Goal: Task Accomplishment & Management: Manage account settings

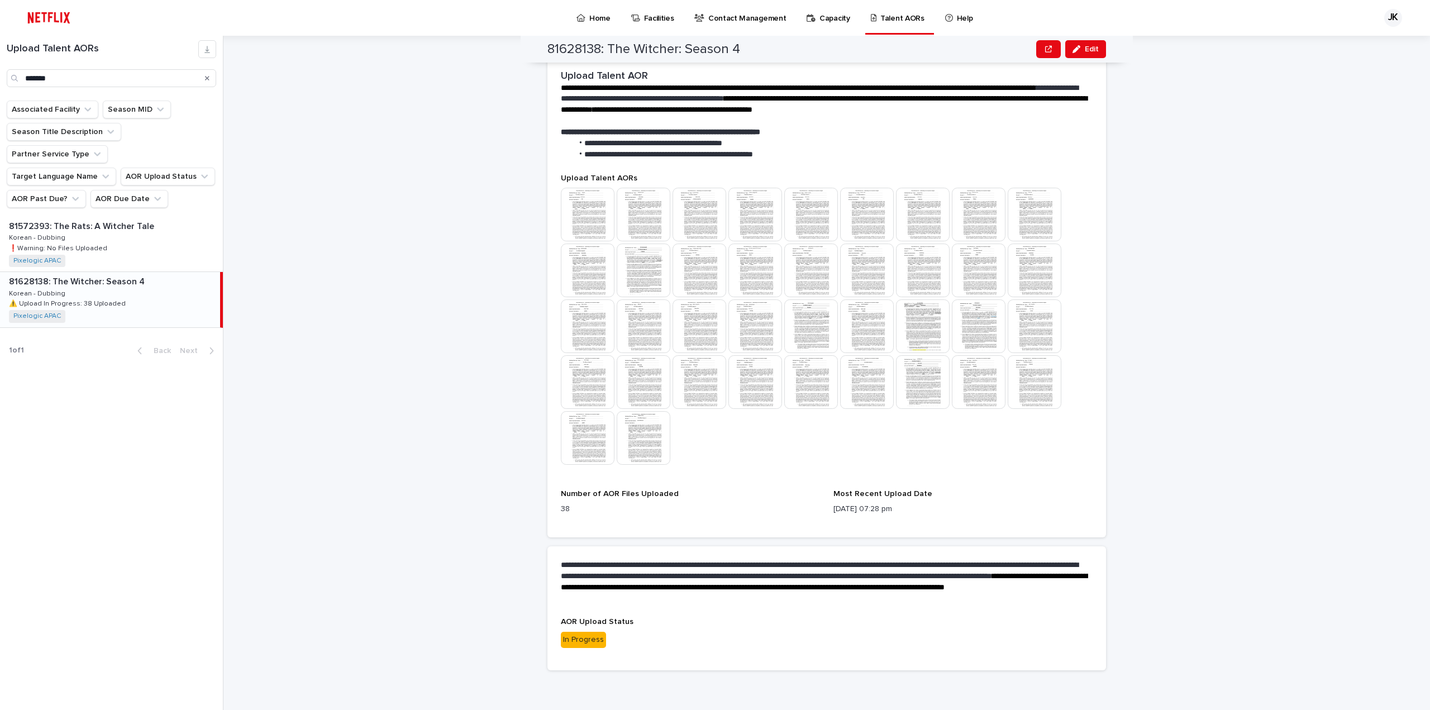
scroll to position [45, 0]
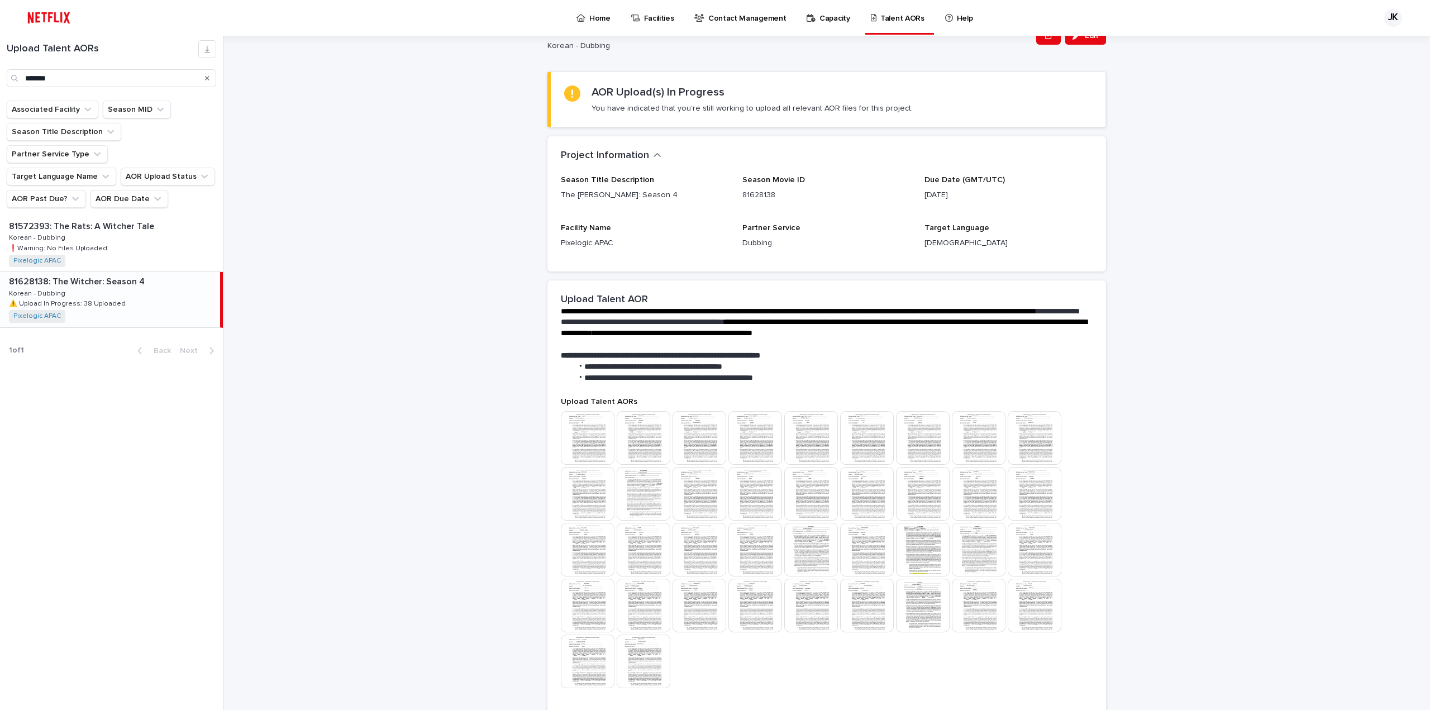
drag, startPoint x: 1078, startPoint y: 39, endPoint x: 1074, endPoint y: 51, distance: 12.9
click at [1078, 39] on div "button" at bounding box center [1078, 36] width 12 height 8
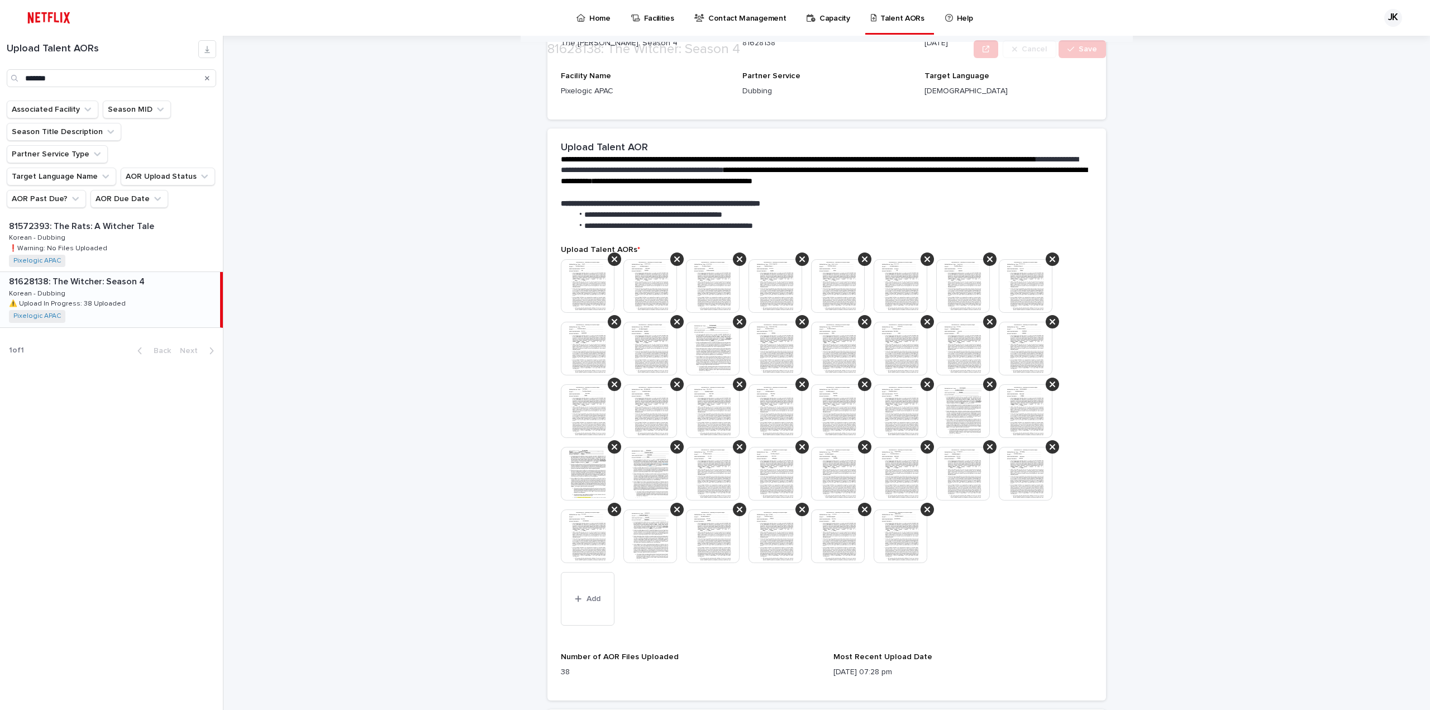
scroll to position [268, 0]
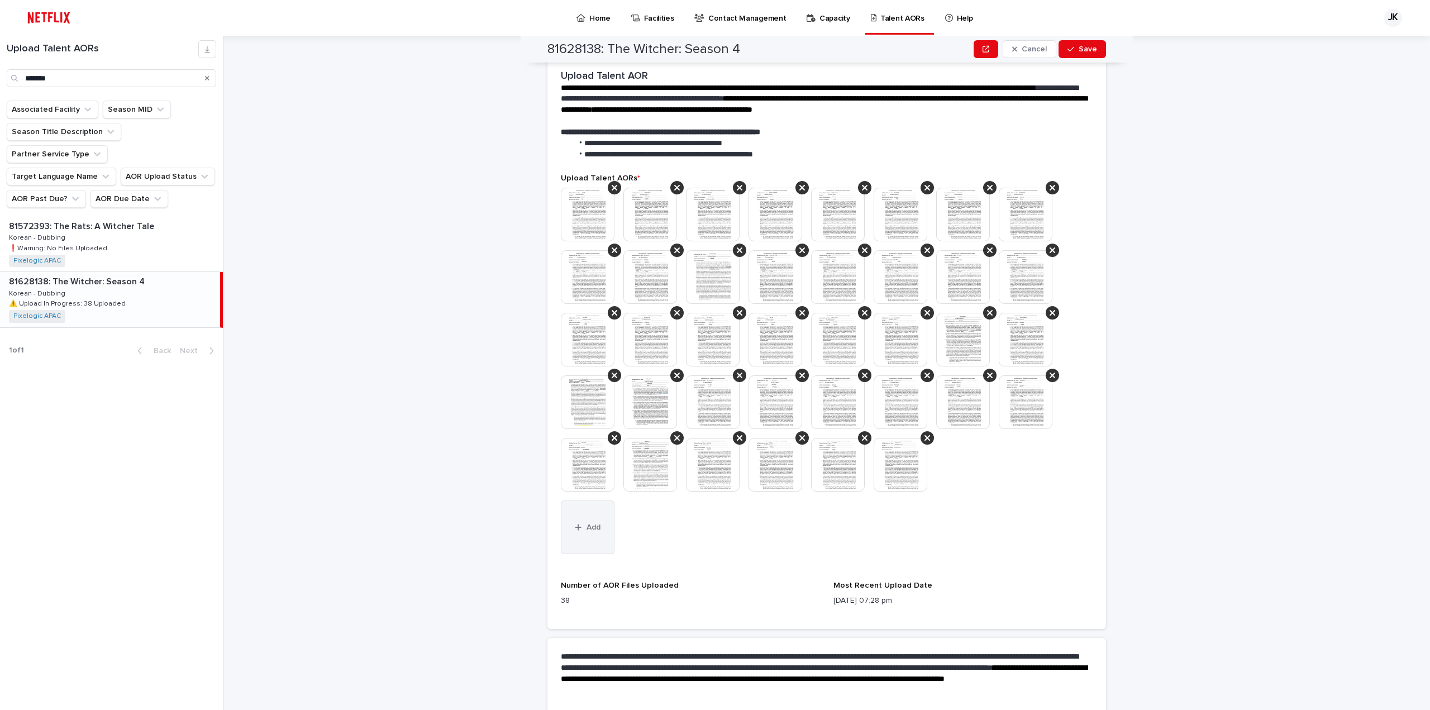
click at [575, 524] on icon "button" at bounding box center [578, 527] width 6 height 6
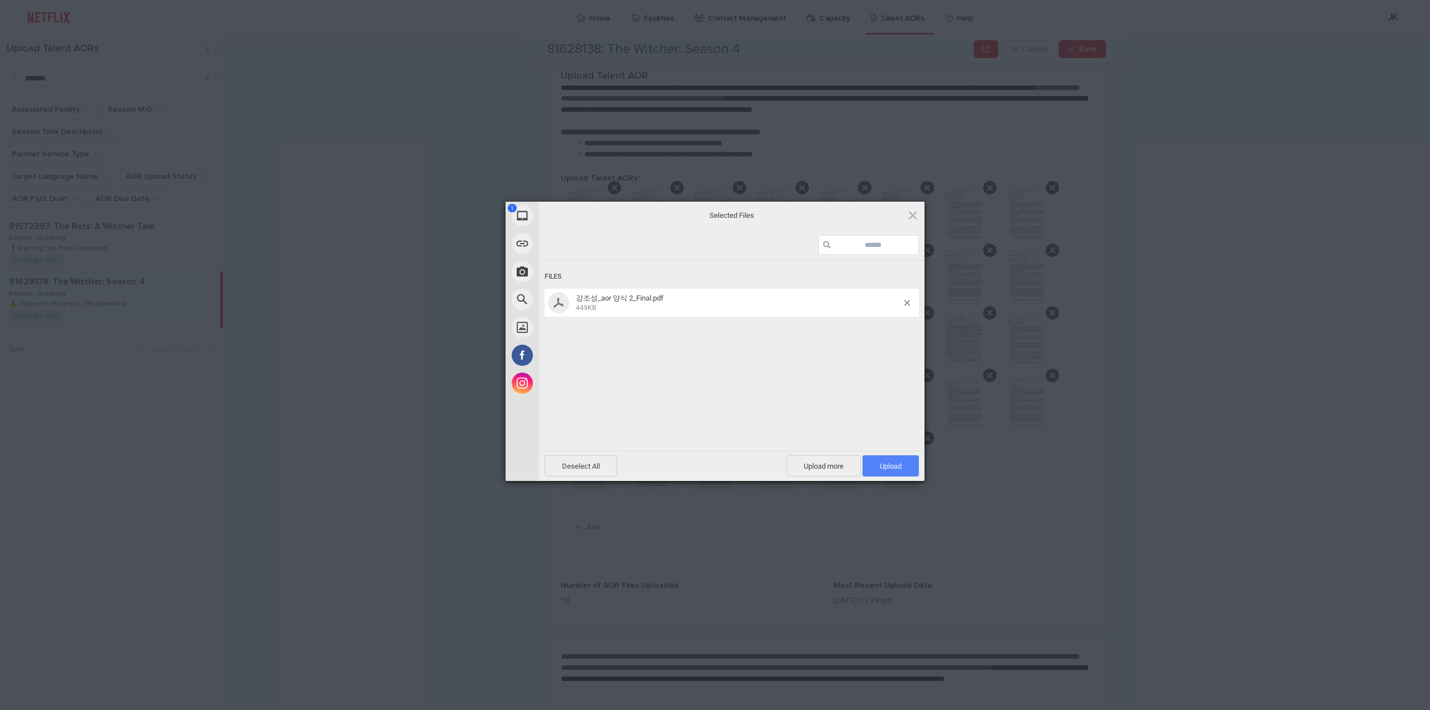
click at [897, 467] on span "Upload 1" at bounding box center [891, 466] width 22 height 8
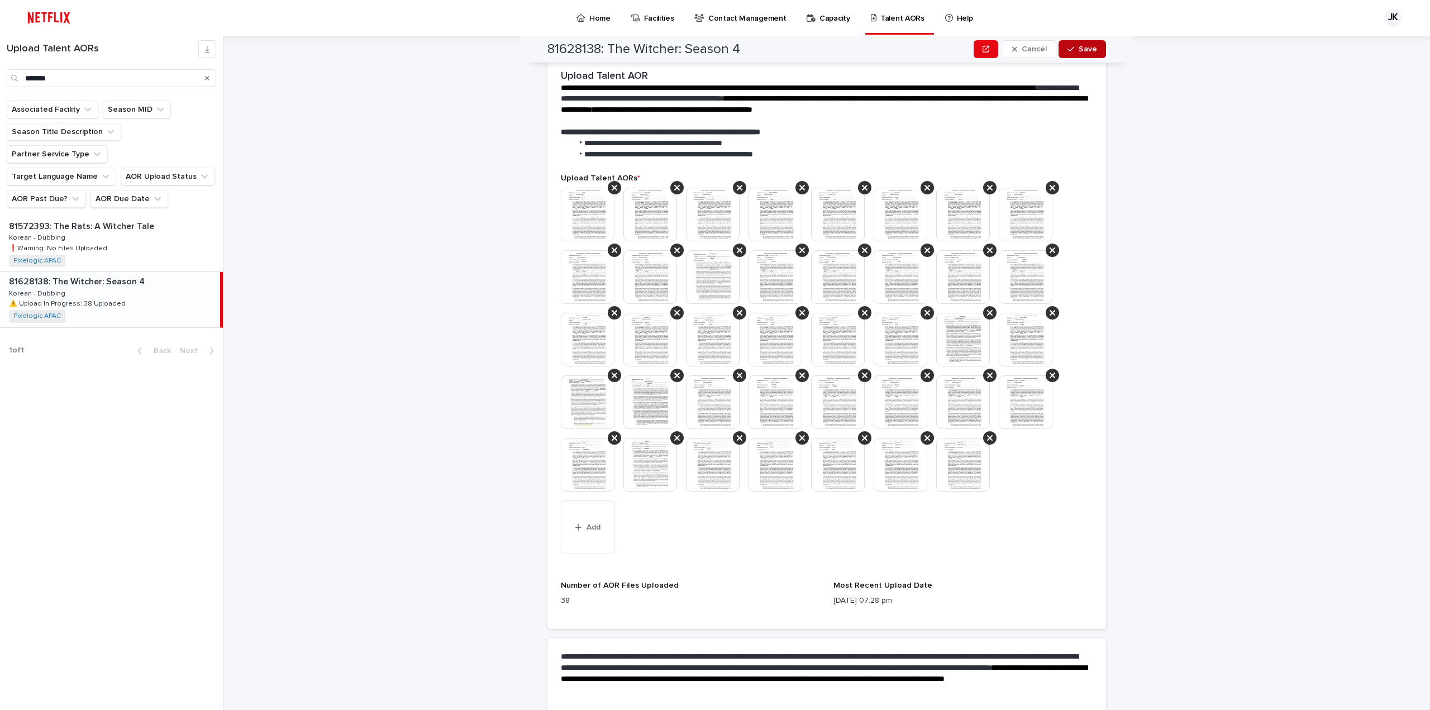
click at [1081, 45] on span "Save" at bounding box center [1087, 49] width 18 height 8
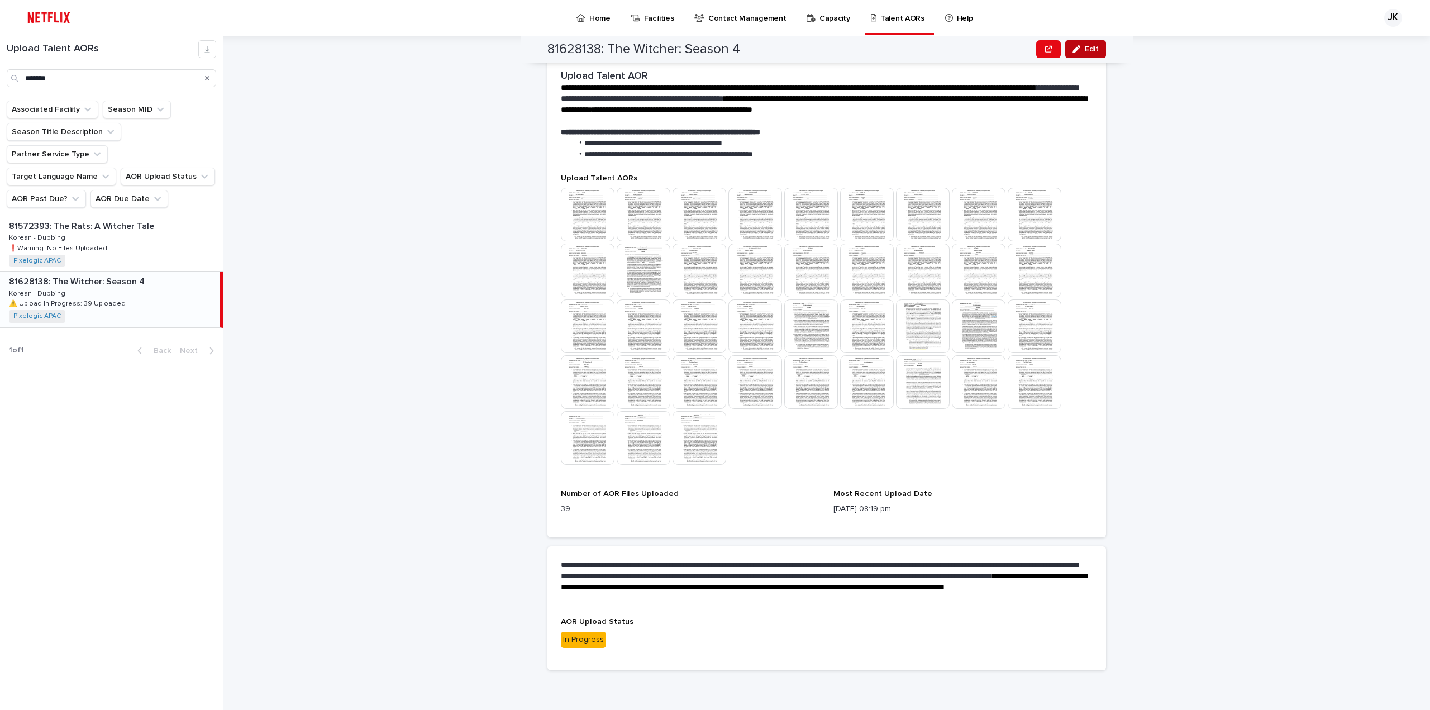
click at [1088, 50] on span "Edit" at bounding box center [1091, 49] width 14 height 8
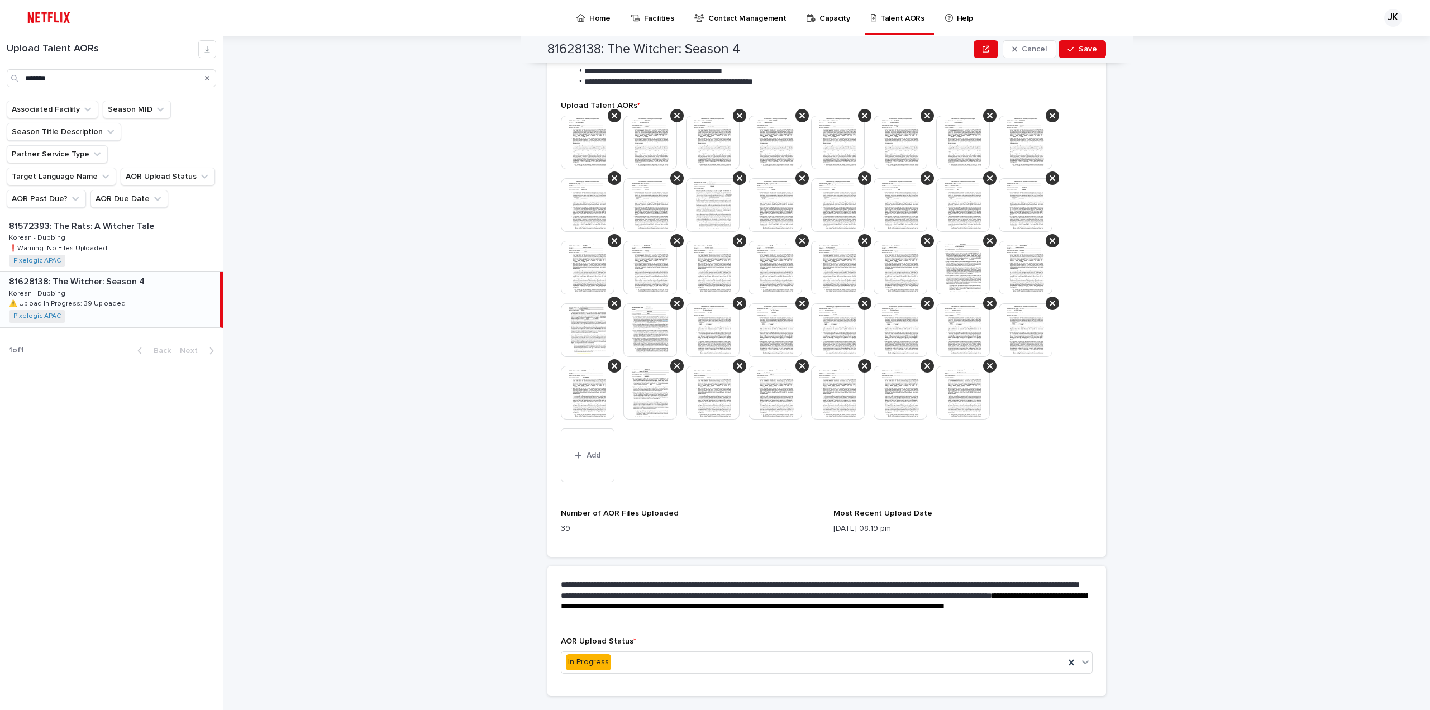
scroll to position [422, 0]
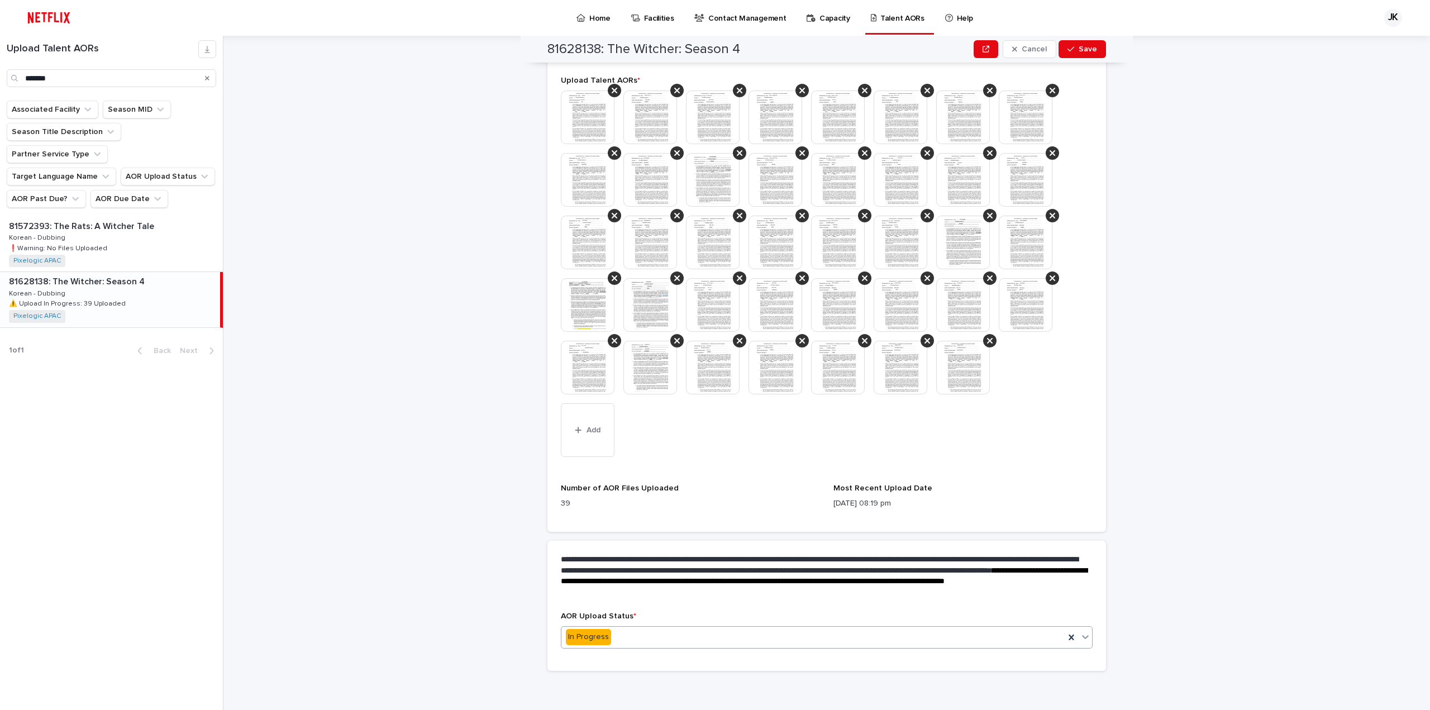
click at [605, 633] on div "In Progress" at bounding box center [812, 637] width 503 height 18
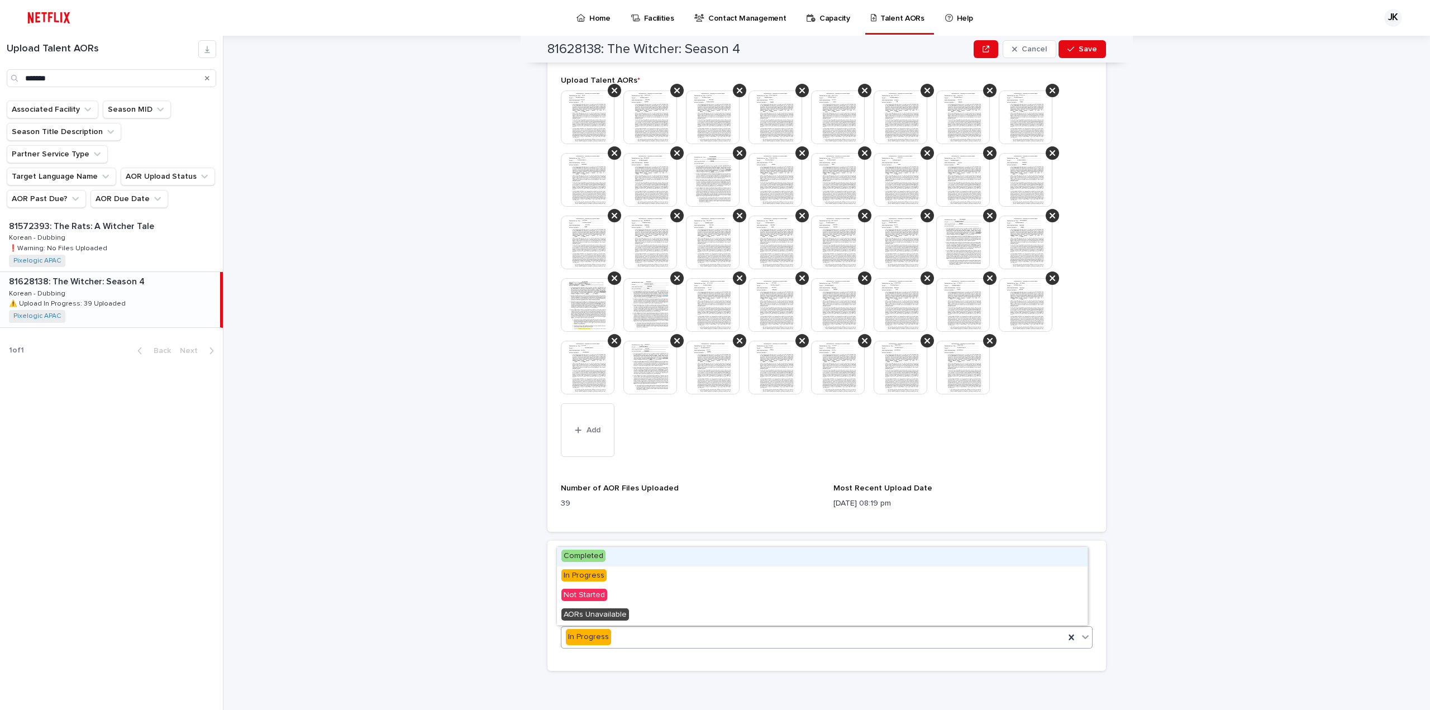
click at [609, 555] on div "Completed" at bounding box center [822, 557] width 531 height 20
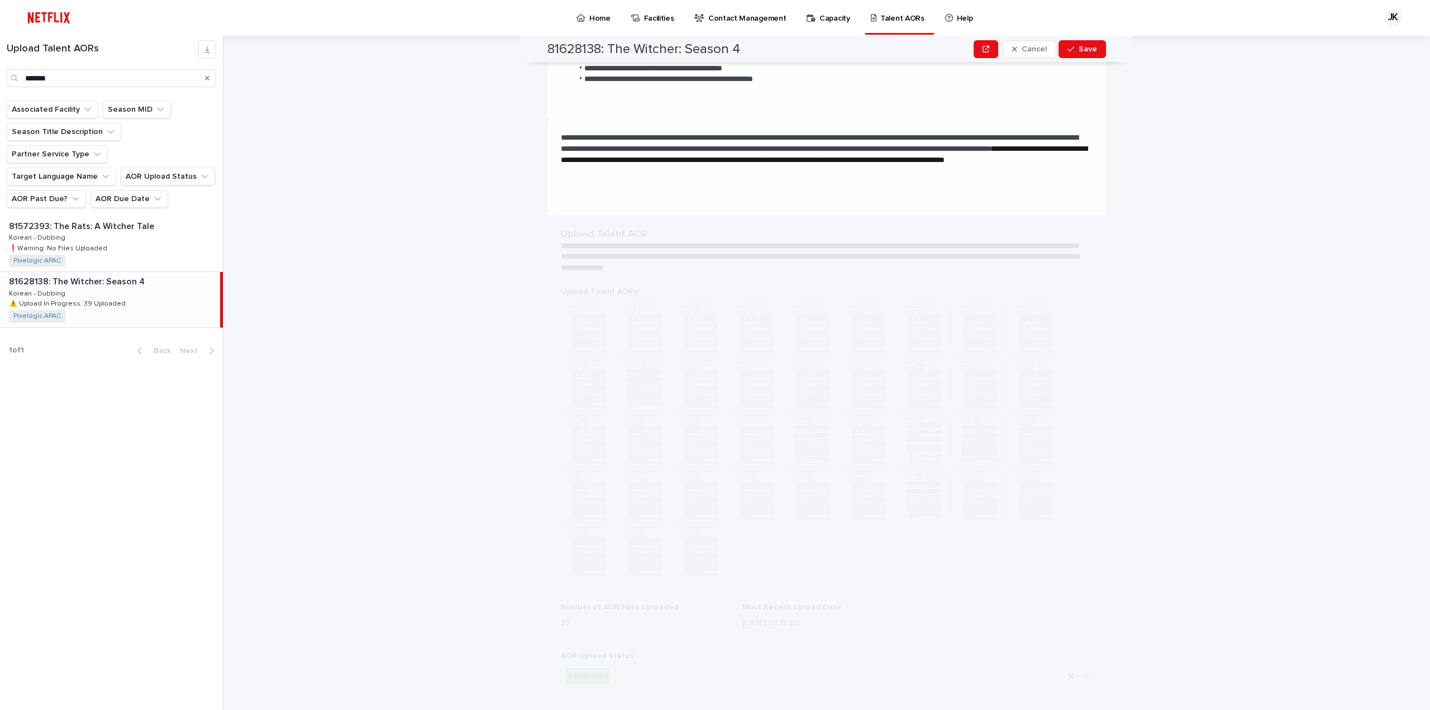
scroll to position [0, 0]
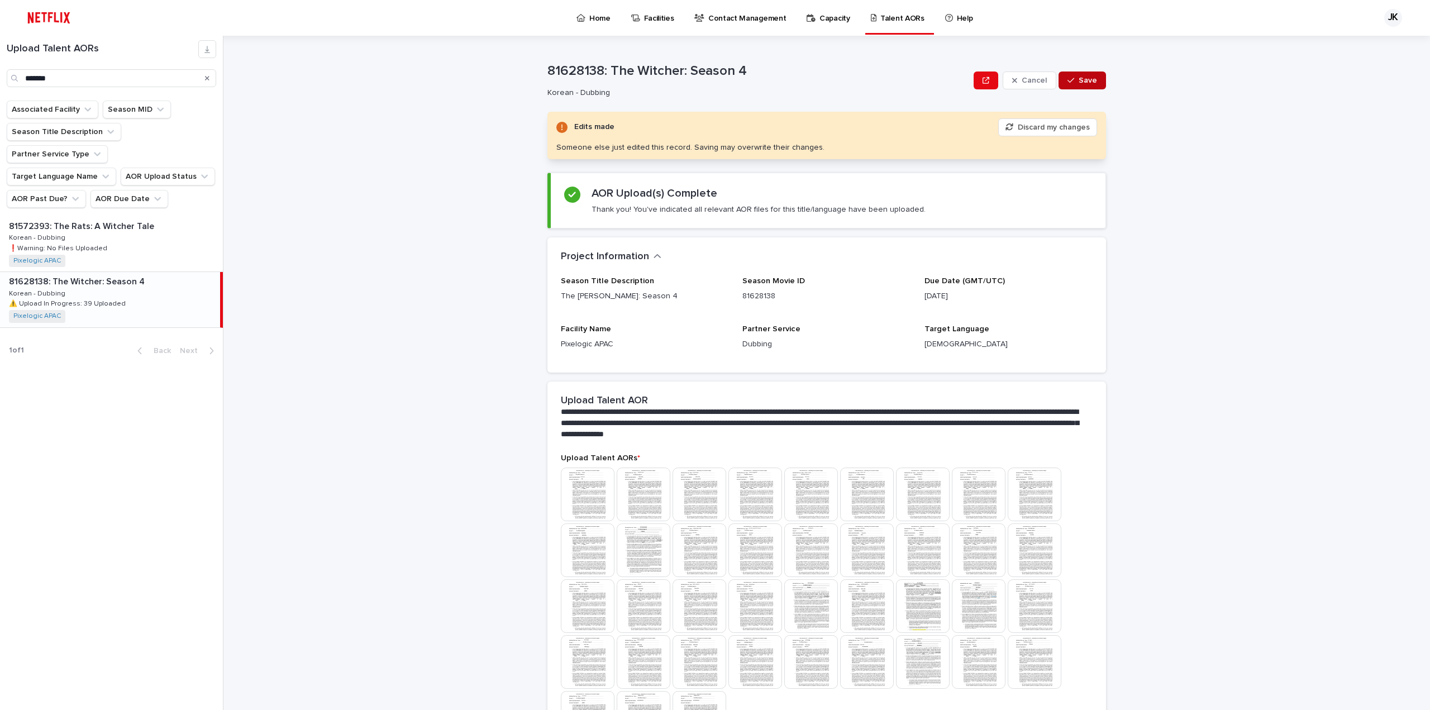
click at [1078, 80] on span "Save" at bounding box center [1087, 81] width 18 height 8
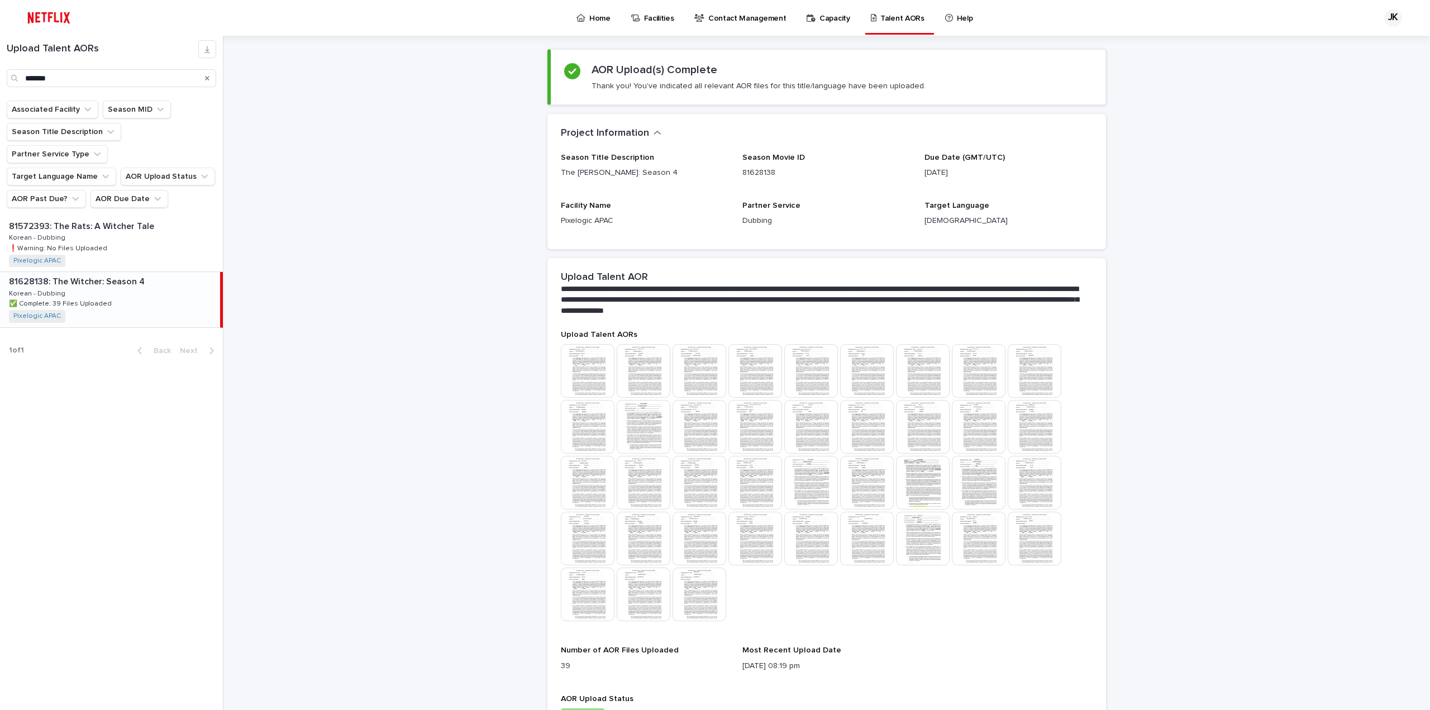
scroll to position [143, 0]
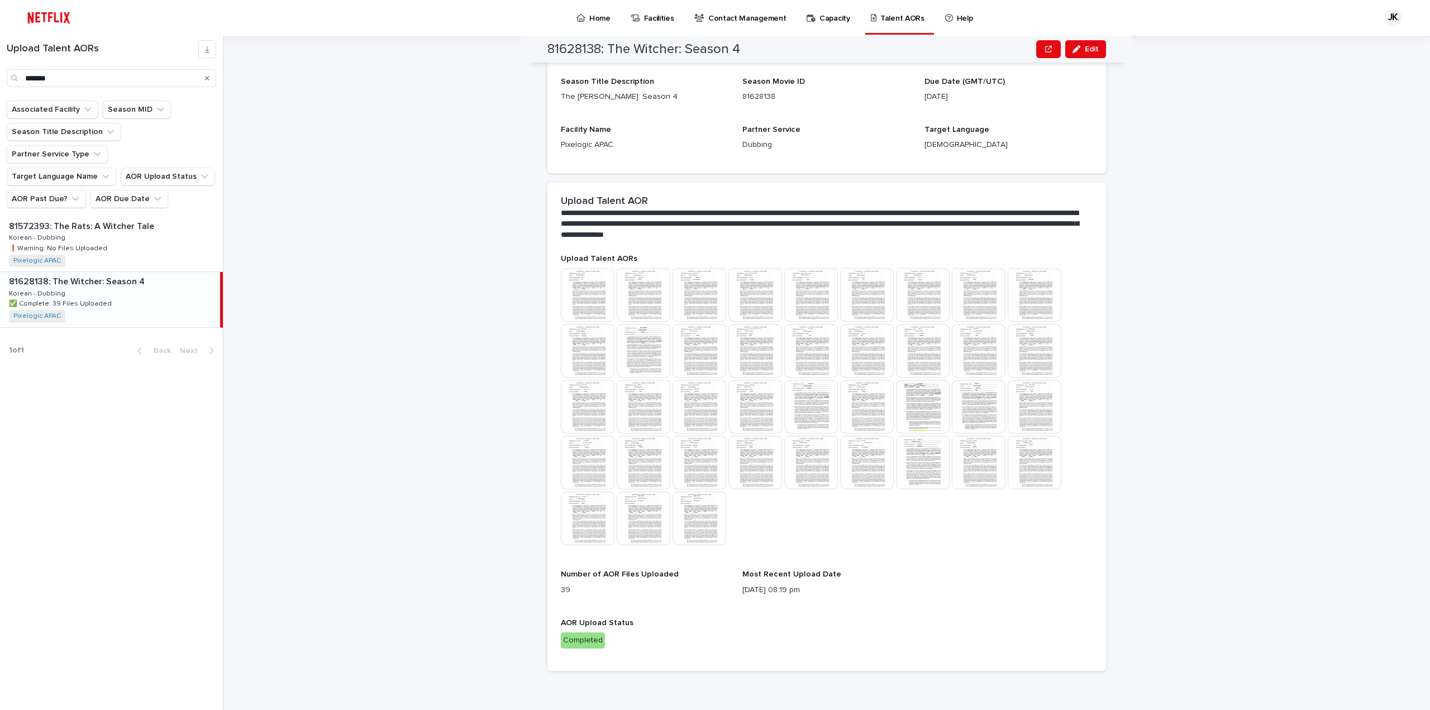
click at [1148, 217] on div "**********" at bounding box center [833, 373] width 1193 height 674
